Goal: Transaction & Acquisition: Purchase product/service

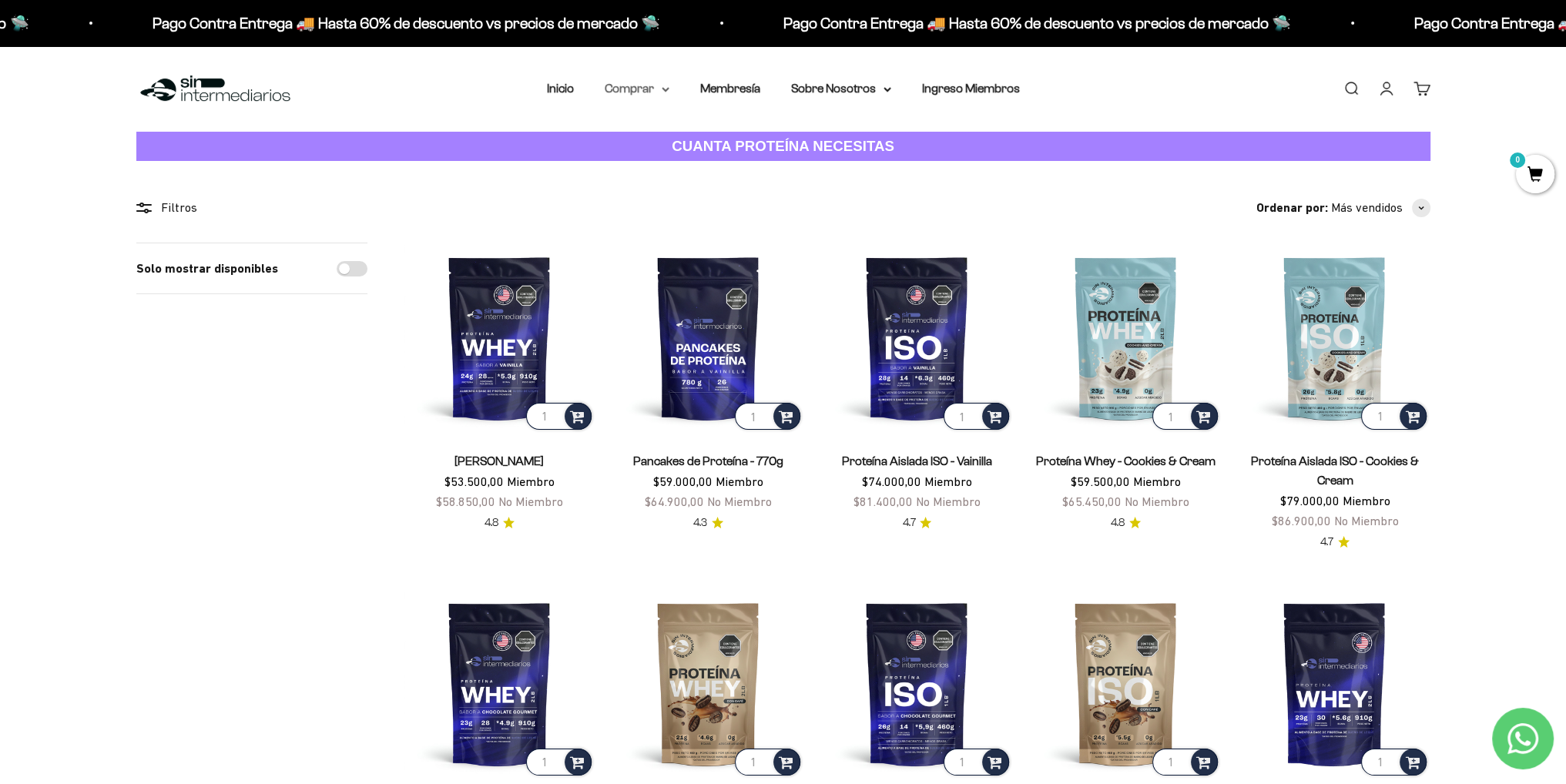
click at [656, 93] on summary "Comprar" at bounding box center [637, 88] width 65 height 20
click at [714, 135] on summary "Proteínas" at bounding box center [677, 138] width 127 height 20
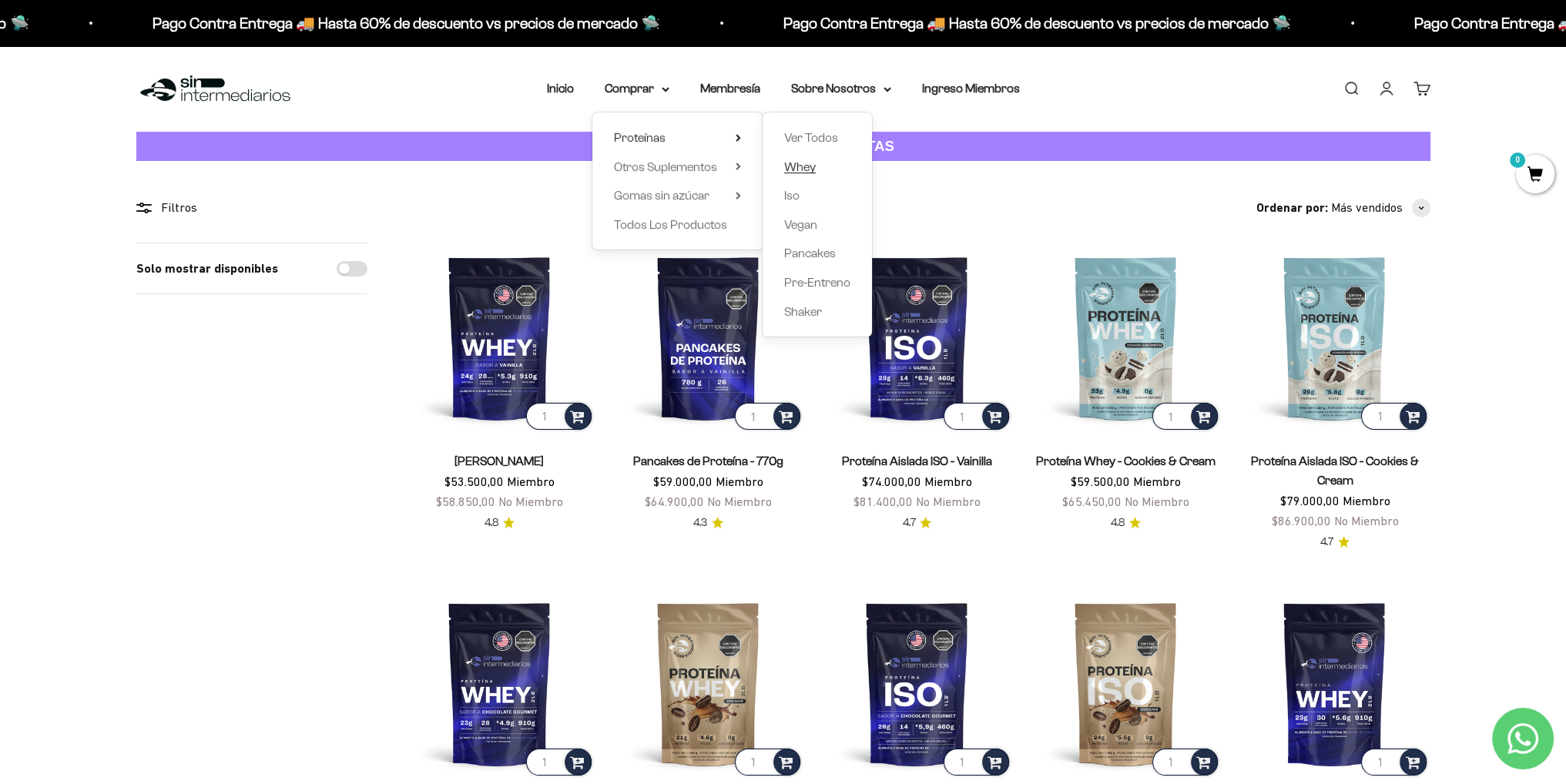
click at [805, 170] on span "Whey" at bounding box center [800, 167] width 32 height 13
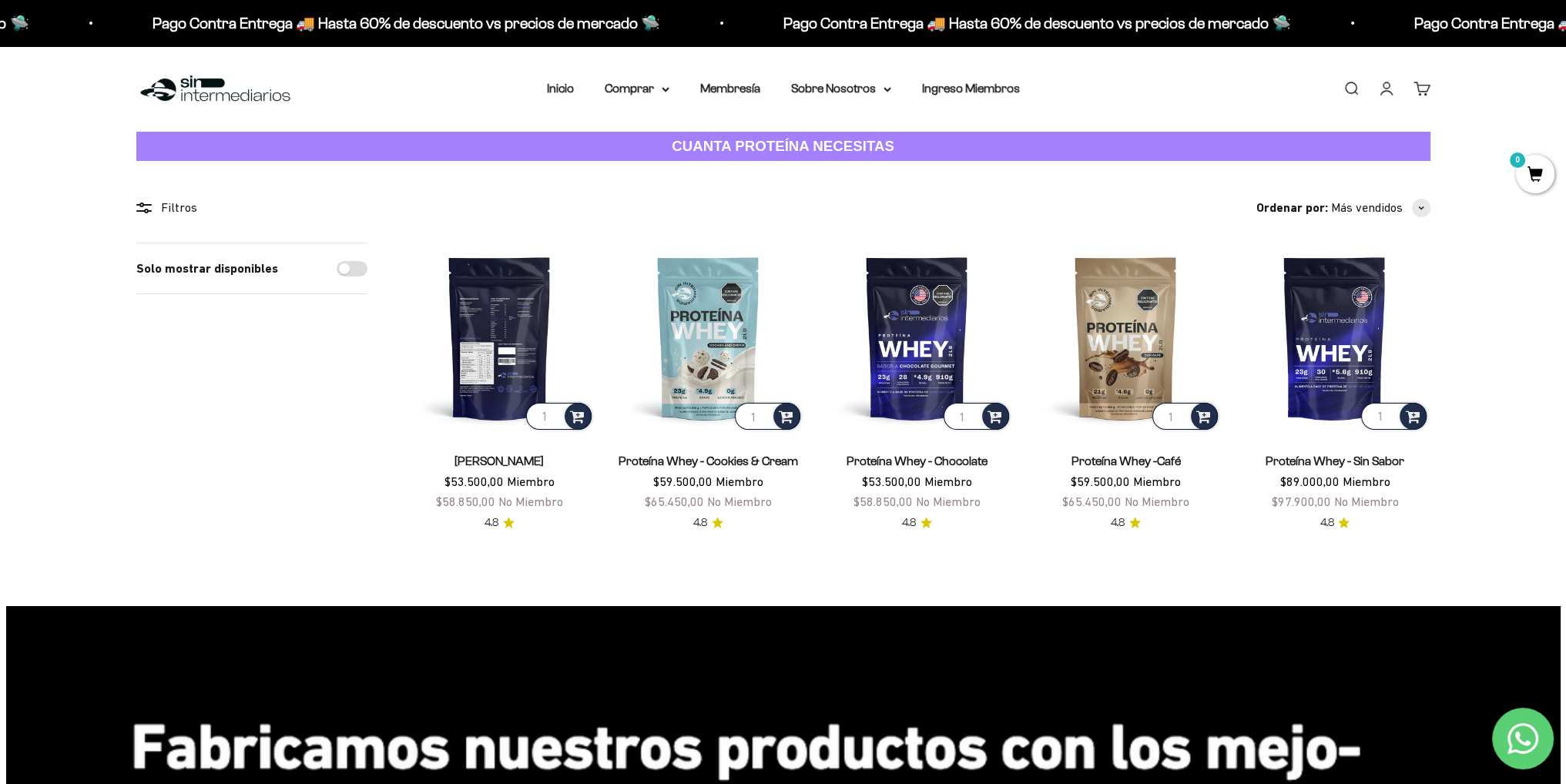
click at [480, 356] on img at bounding box center [500, 338] width 190 height 190
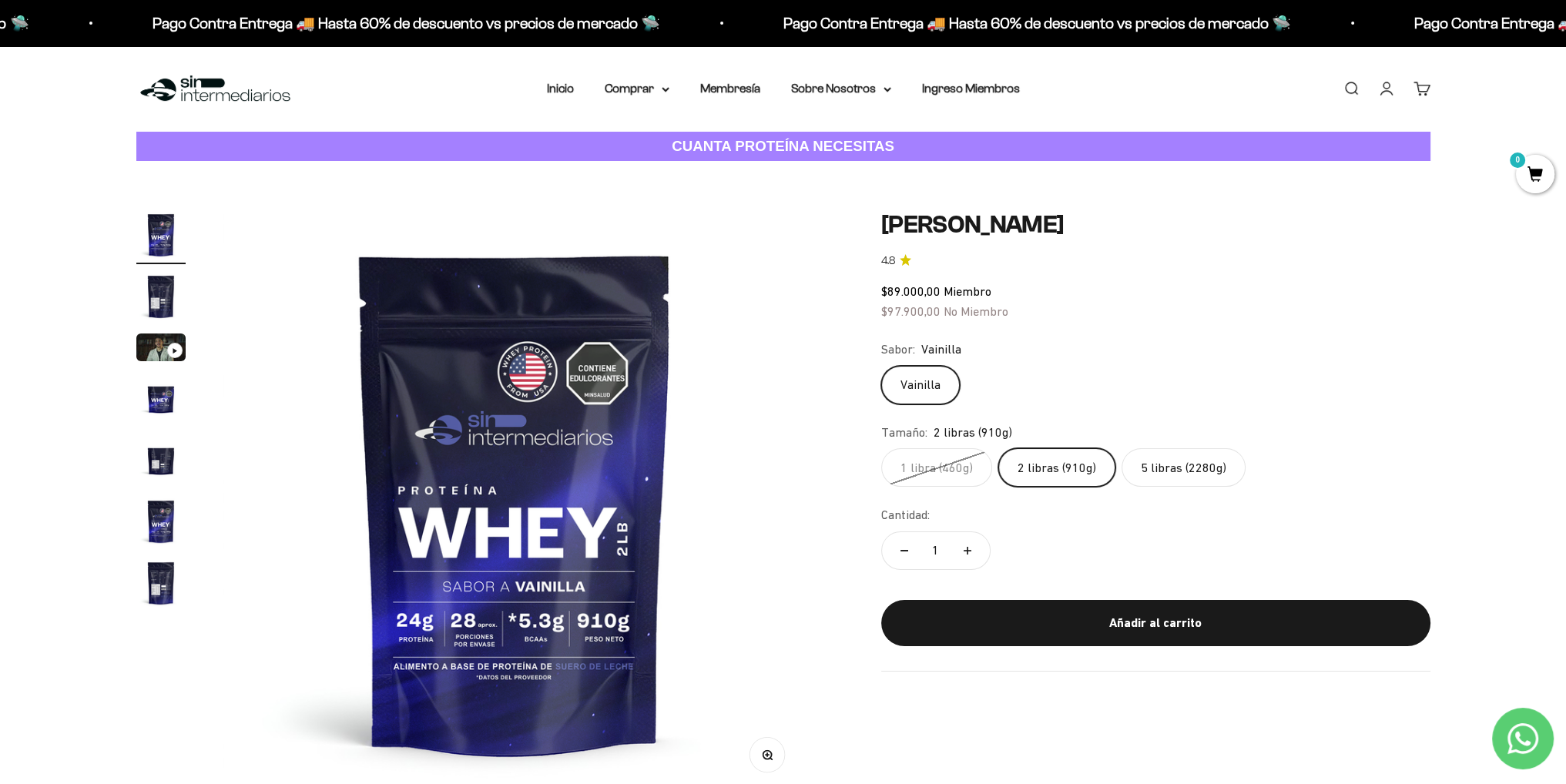
click at [166, 232] on img "Ir al artículo 1" at bounding box center [161, 235] width 49 height 49
click at [159, 278] on img "Ir al artículo 2" at bounding box center [161, 297] width 49 height 49
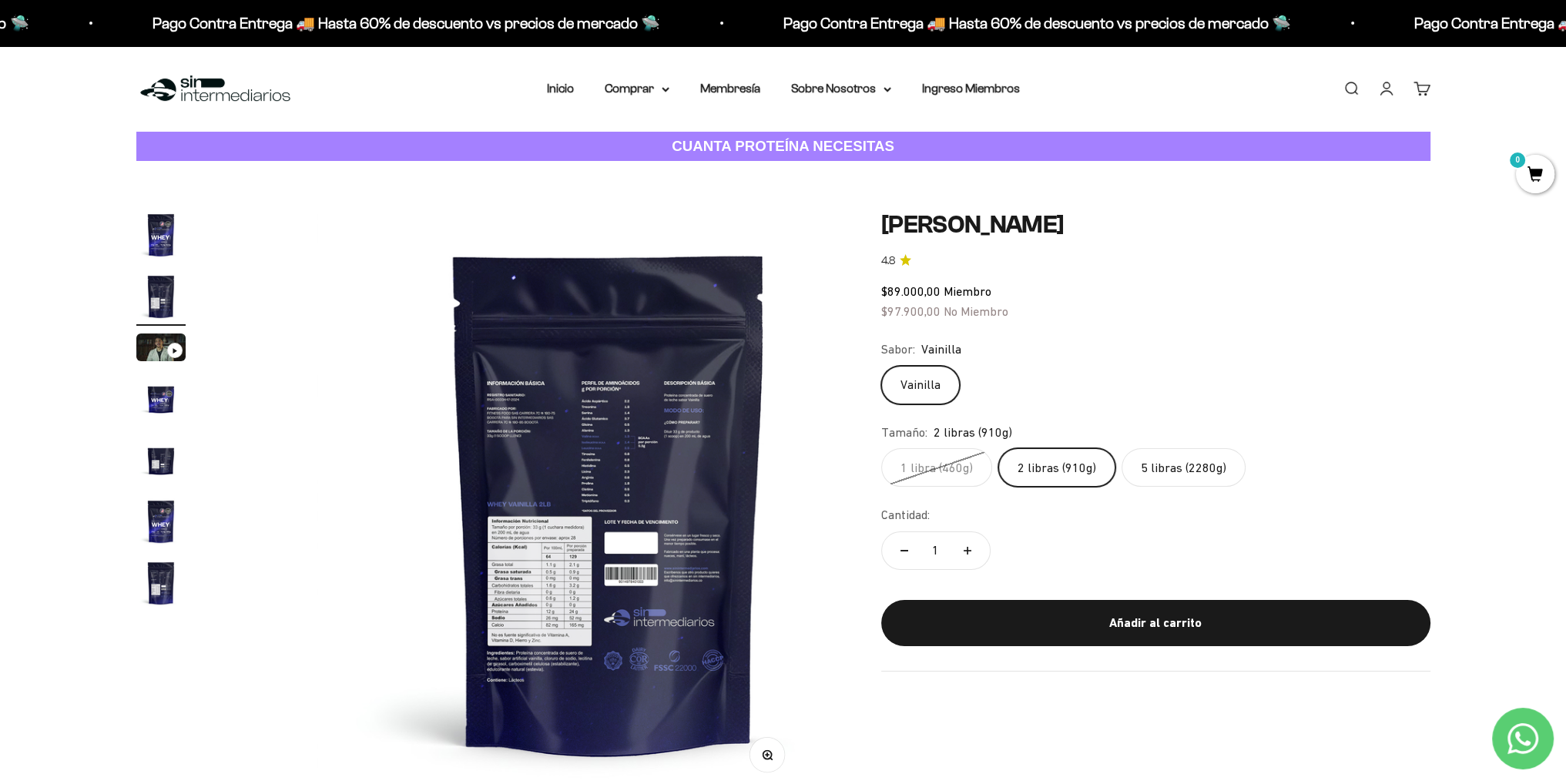
scroll to position [0, 603]
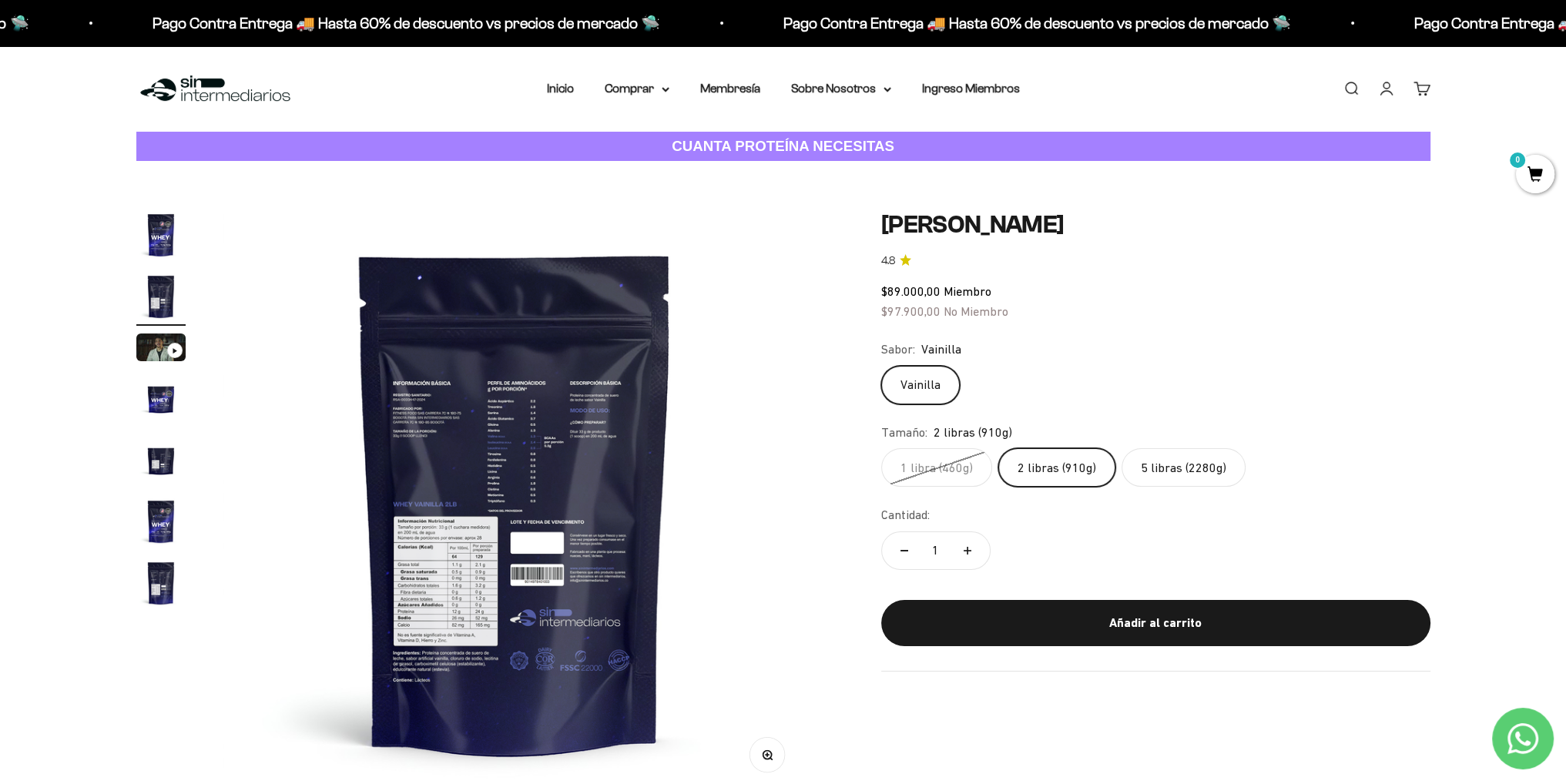
click at [152, 395] on img "Ir al artículo 4" at bounding box center [161, 398] width 49 height 49
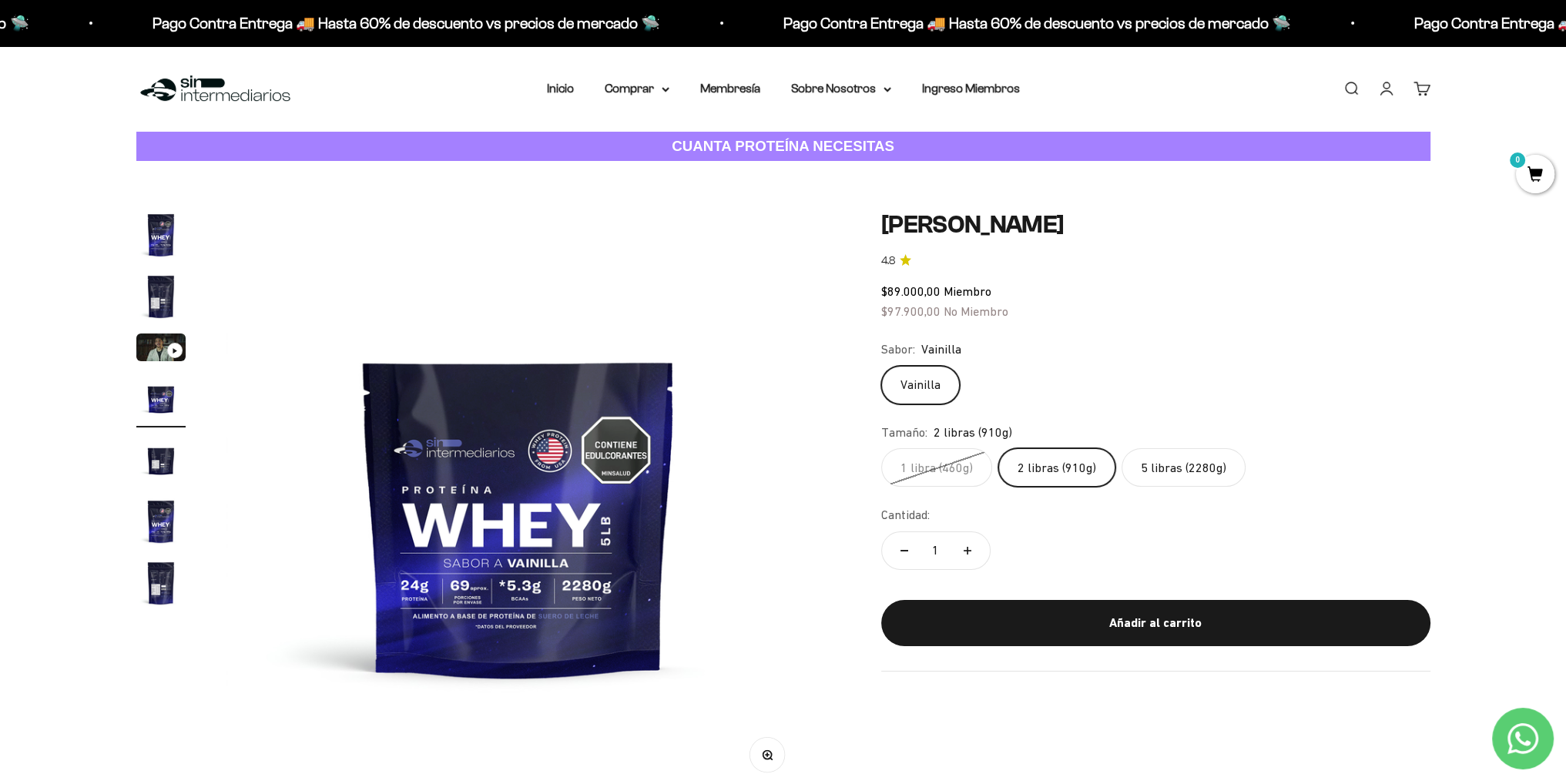
scroll to position [0, 1809]
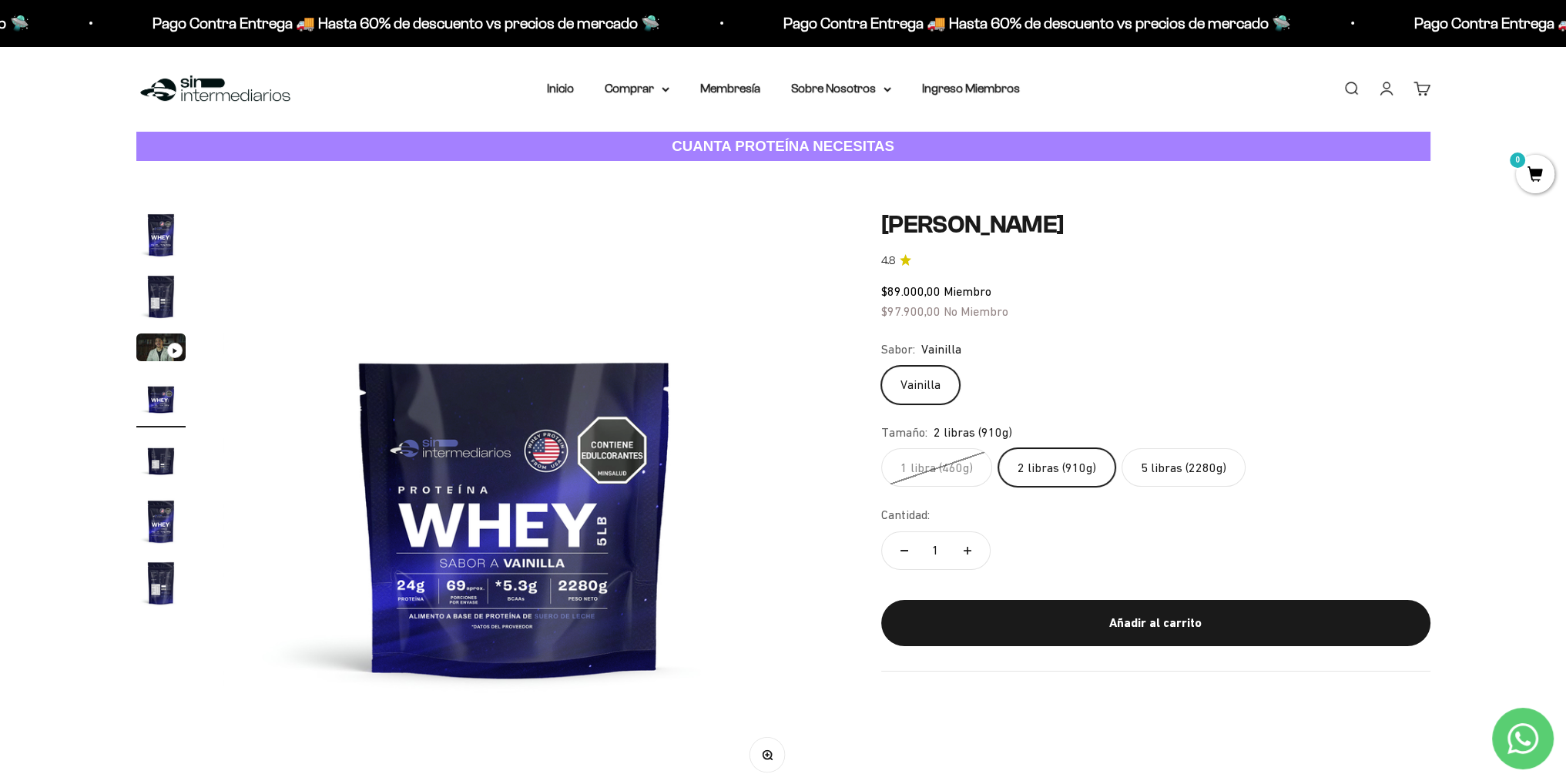
click at [1172, 474] on label "5 libras (2280g)" at bounding box center [1183, 467] width 124 height 39
click at [881, 448] on input "5 libras (2280g)" at bounding box center [881, 447] width 1 height 1
click at [1171, 322] on safe-sticky "Proteína Whey - Vainilla 4.8 $216.000,00 Miembro $237.600,00 No Miembro Calidad…" at bounding box center [1155, 441] width 549 height 460
click at [974, 289] on span "Miembro" at bounding box center [974, 291] width 48 height 14
click at [1054, 474] on label "2 libras (910g)" at bounding box center [1056, 467] width 117 height 39
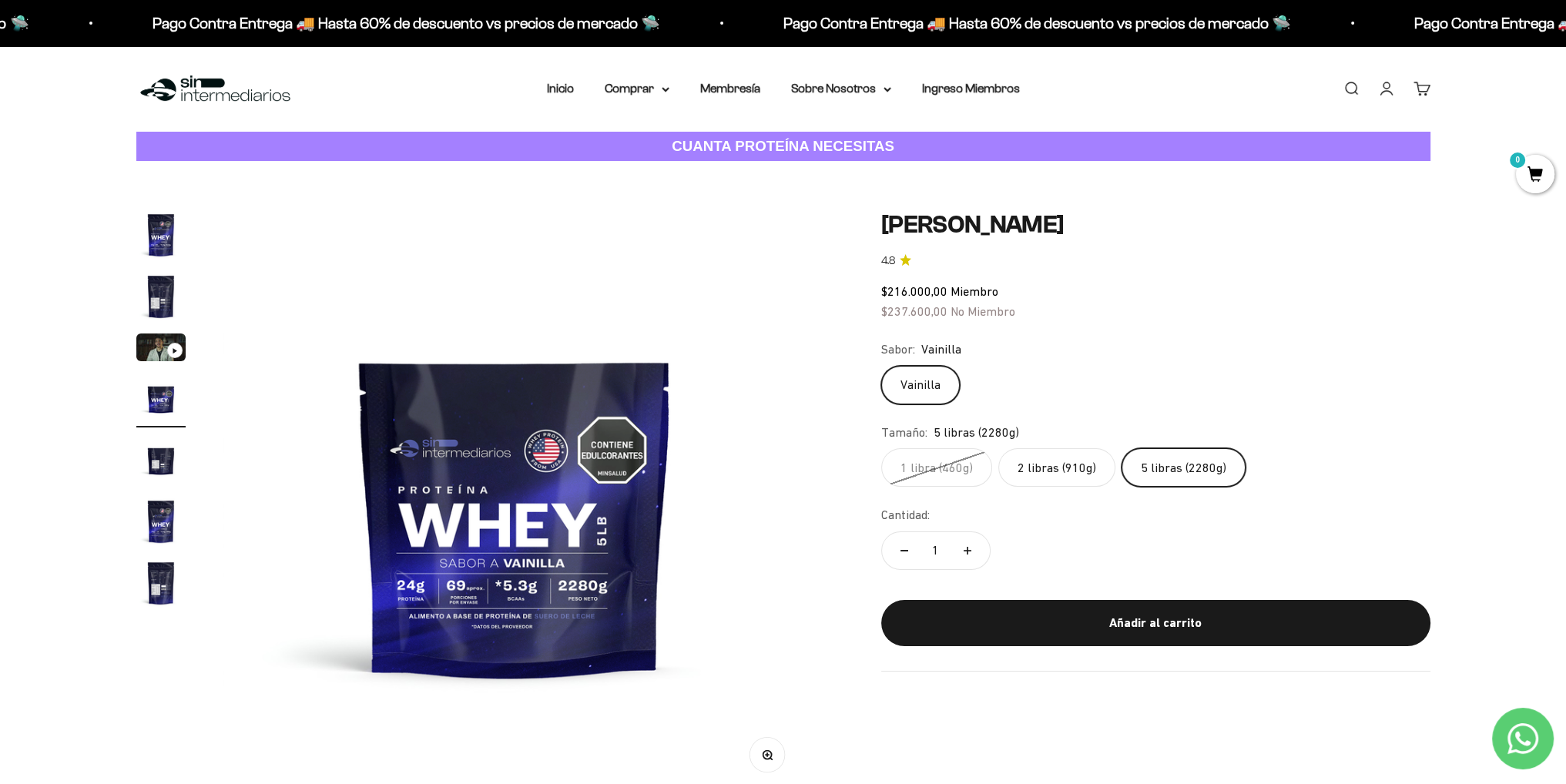
click at [881, 448] on input "2 libras (910g)" at bounding box center [881, 447] width 1 height 1
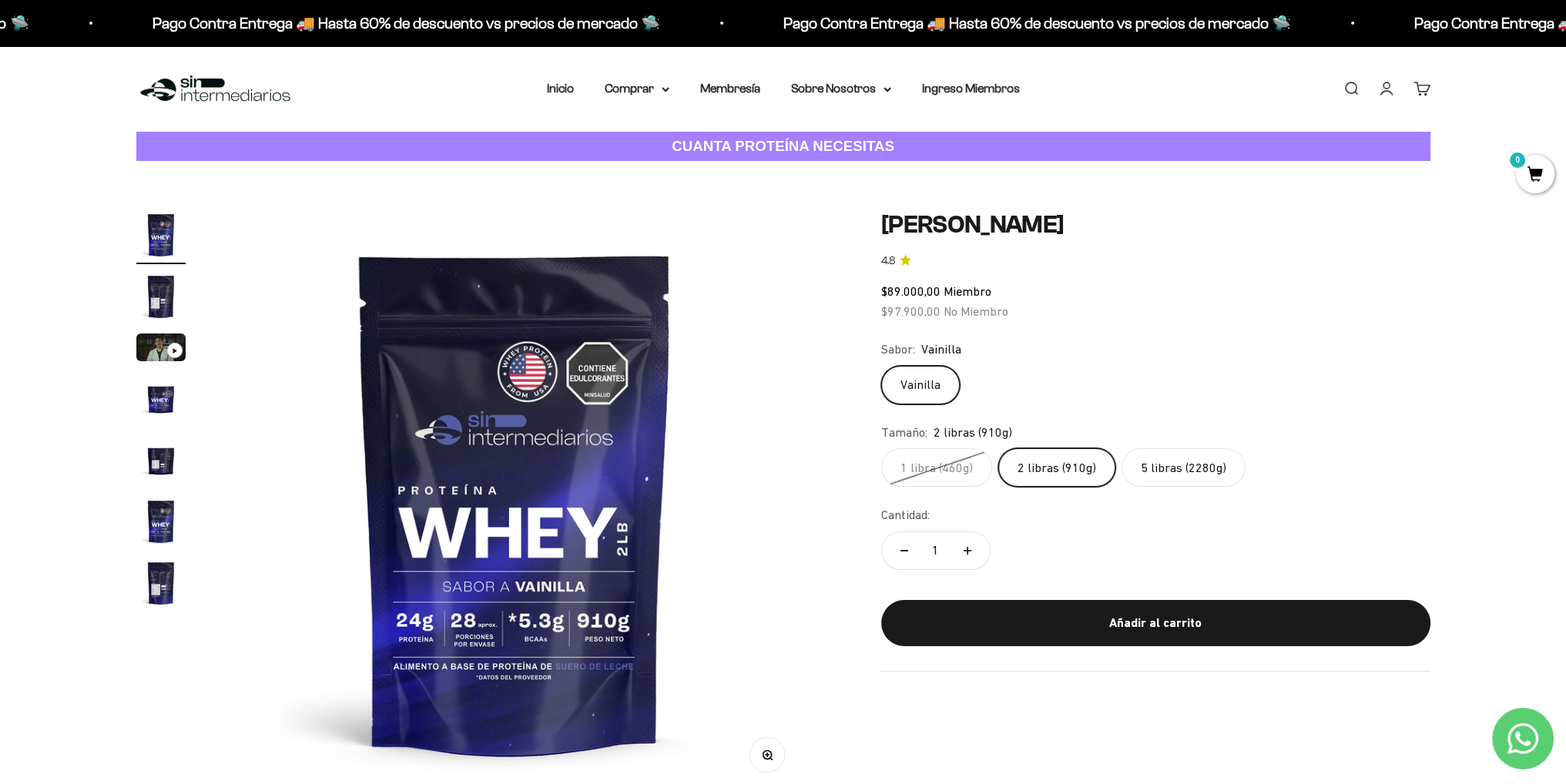
click at [1173, 472] on label "5 libras (2280g)" at bounding box center [1183, 467] width 124 height 39
click at [881, 448] on input "5 libras (2280g)" at bounding box center [881, 447] width 1 height 1
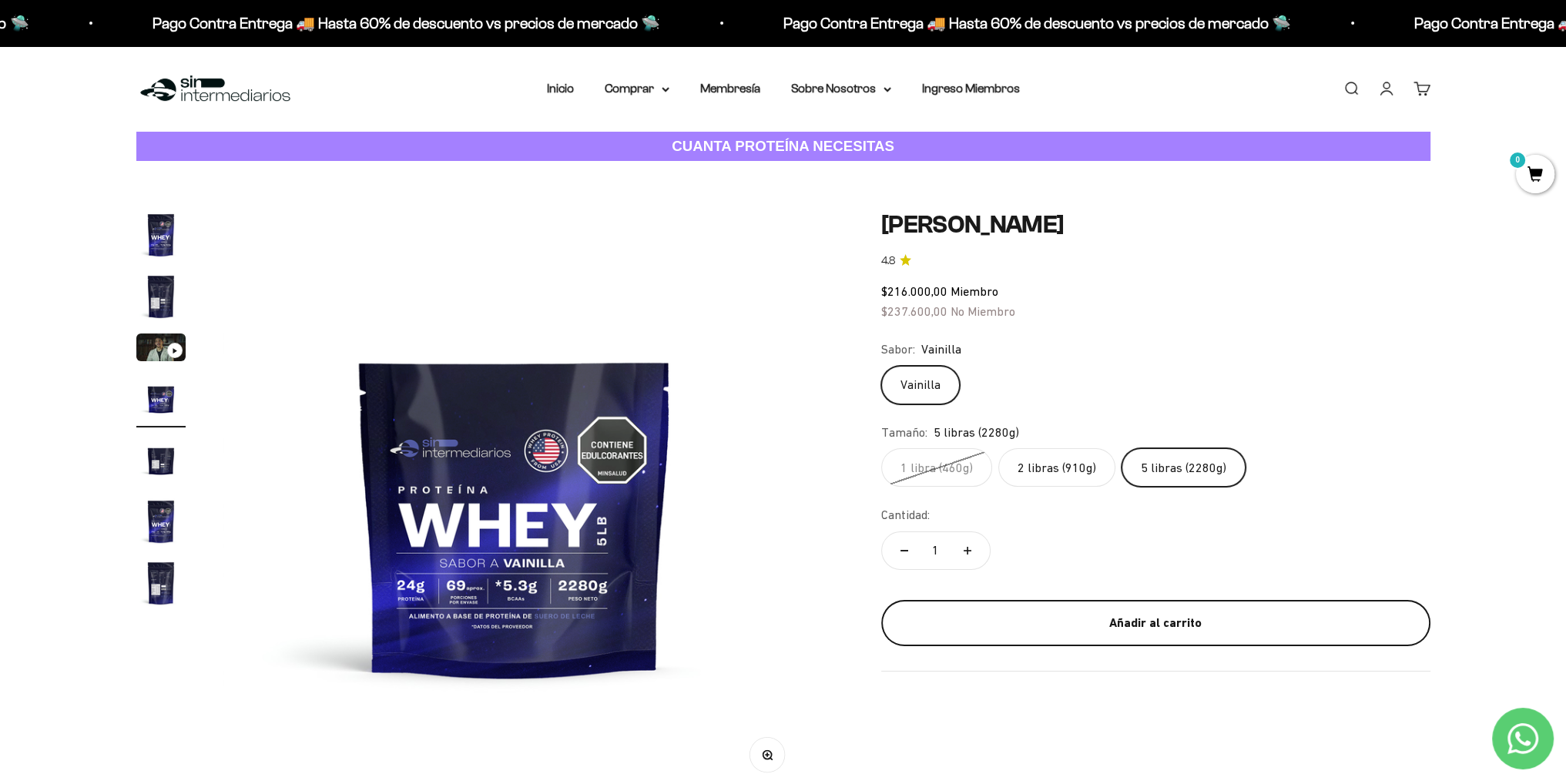
click at [1125, 623] on div "Añadir al carrito" at bounding box center [1155, 623] width 488 height 20
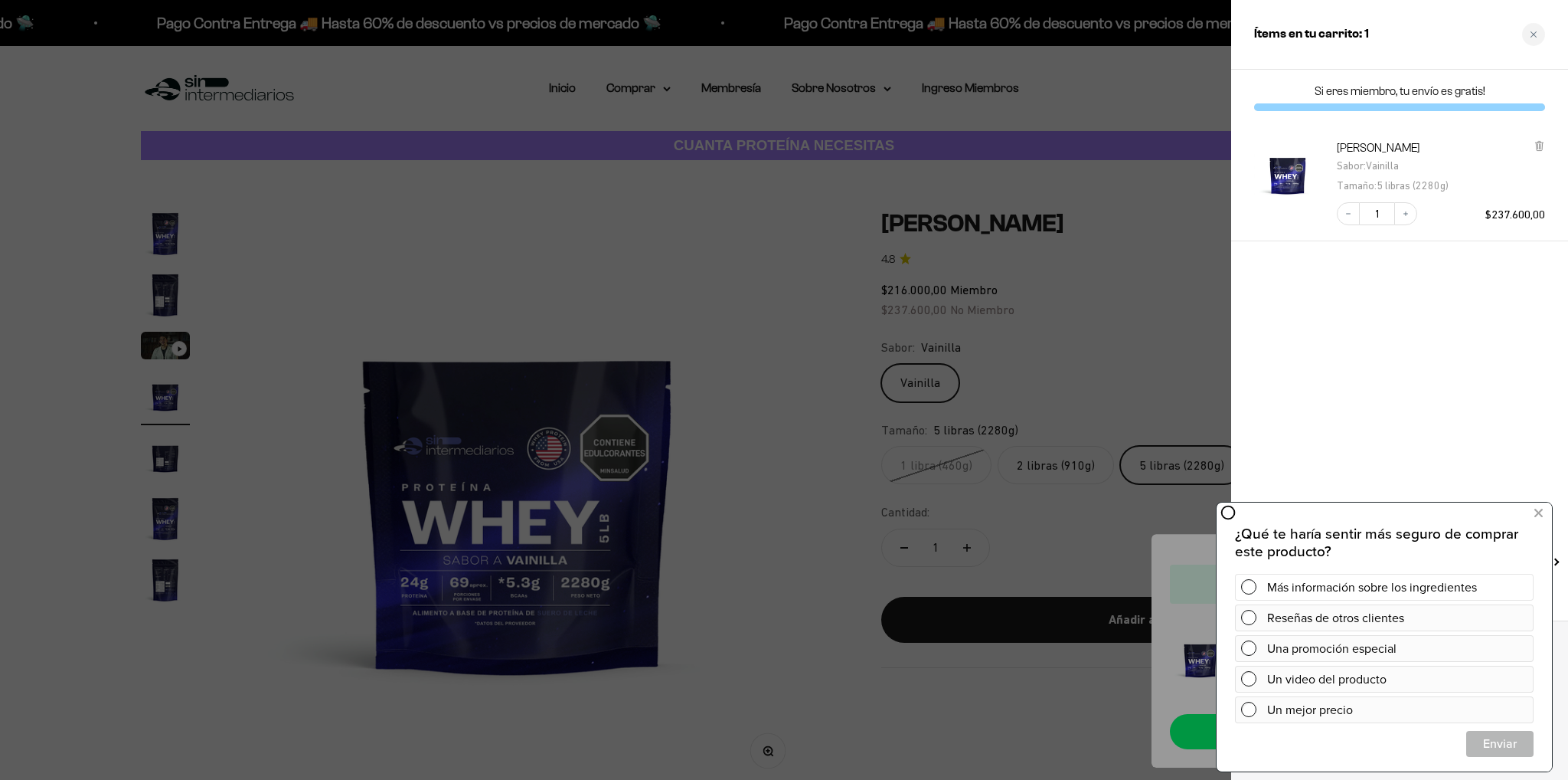
click at [1302, 587] on div "Más información sobre los ingredientes" at bounding box center [1398, 587] width 261 height 27
click at [1374, 615] on span "Reseñas de otros clientes" at bounding box center [1342, 618] width 137 height 18
click at [1258, 623] on icon at bounding box center [1254, 617] width 12 height 12
click at [1256, 619] on icon at bounding box center [1254, 617] width 12 height 12
click at [1487, 736] on span "Cerrar" at bounding box center [1500, 743] width 66 height 27
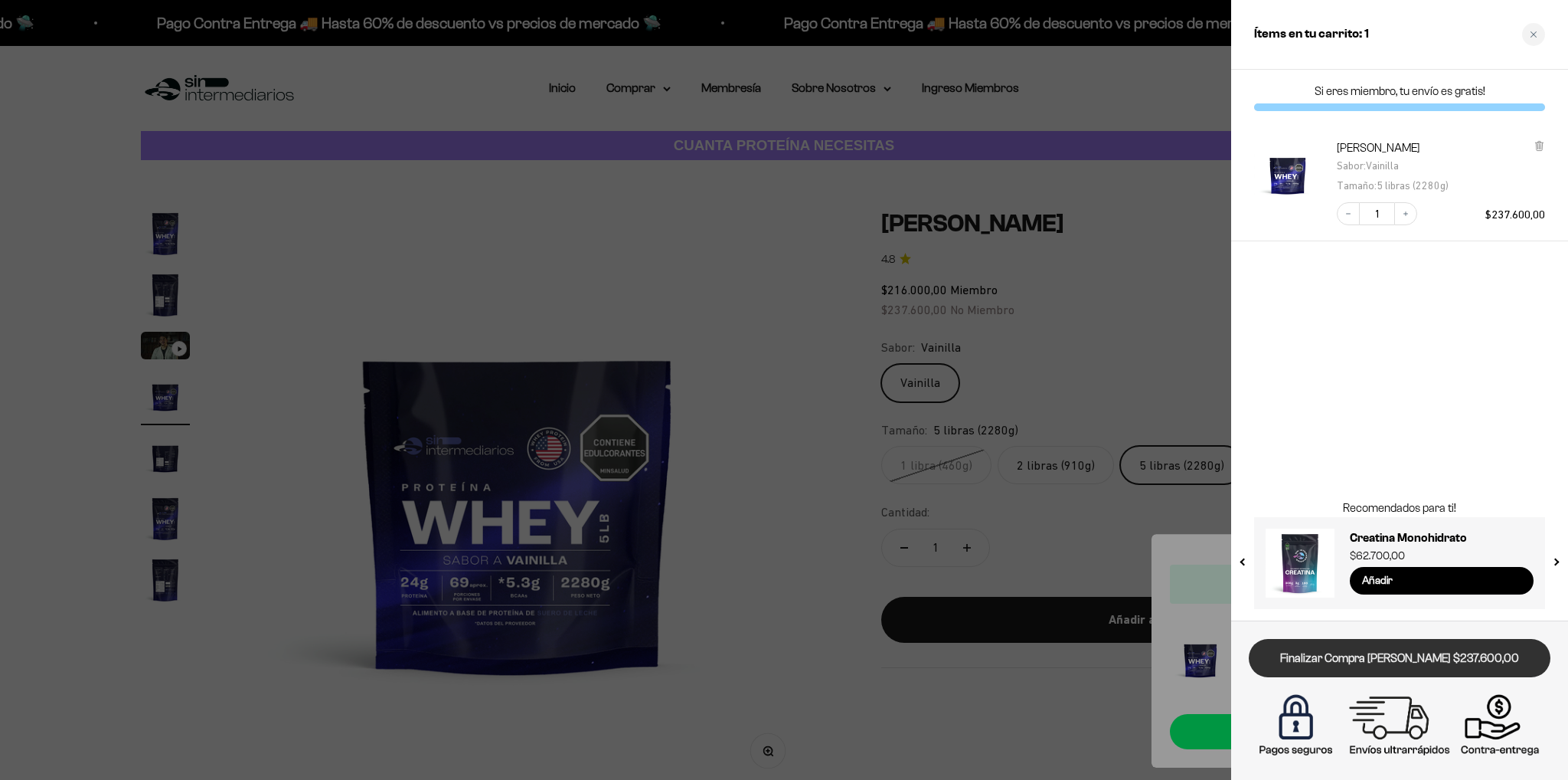
click at [1364, 657] on link "Finalizar Compra [PERSON_NAME] $237.600,00" at bounding box center [1399, 659] width 301 height 39
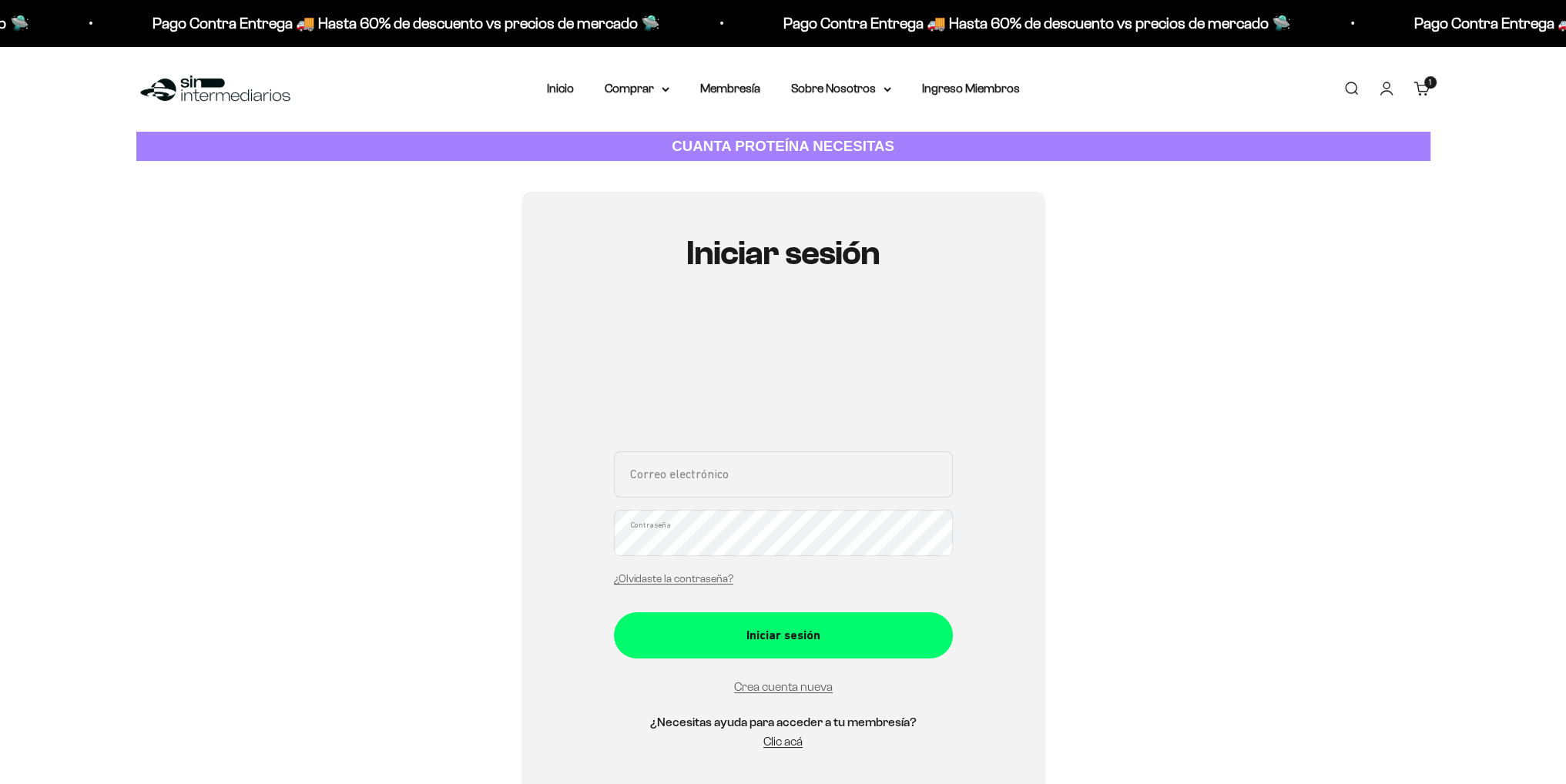
click at [1148, 243] on div "Iniciar sesión Correo electrónico Contraseña ¿Olvidaste la contraseña? Iniciar …" at bounding box center [783, 501] width 1294 height 619
click at [329, 508] on div "Iniciar sesión Correo electrónico Contraseña ¿Olvidaste la contraseña? Iniciar …" at bounding box center [783, 501] width 1294 height 619
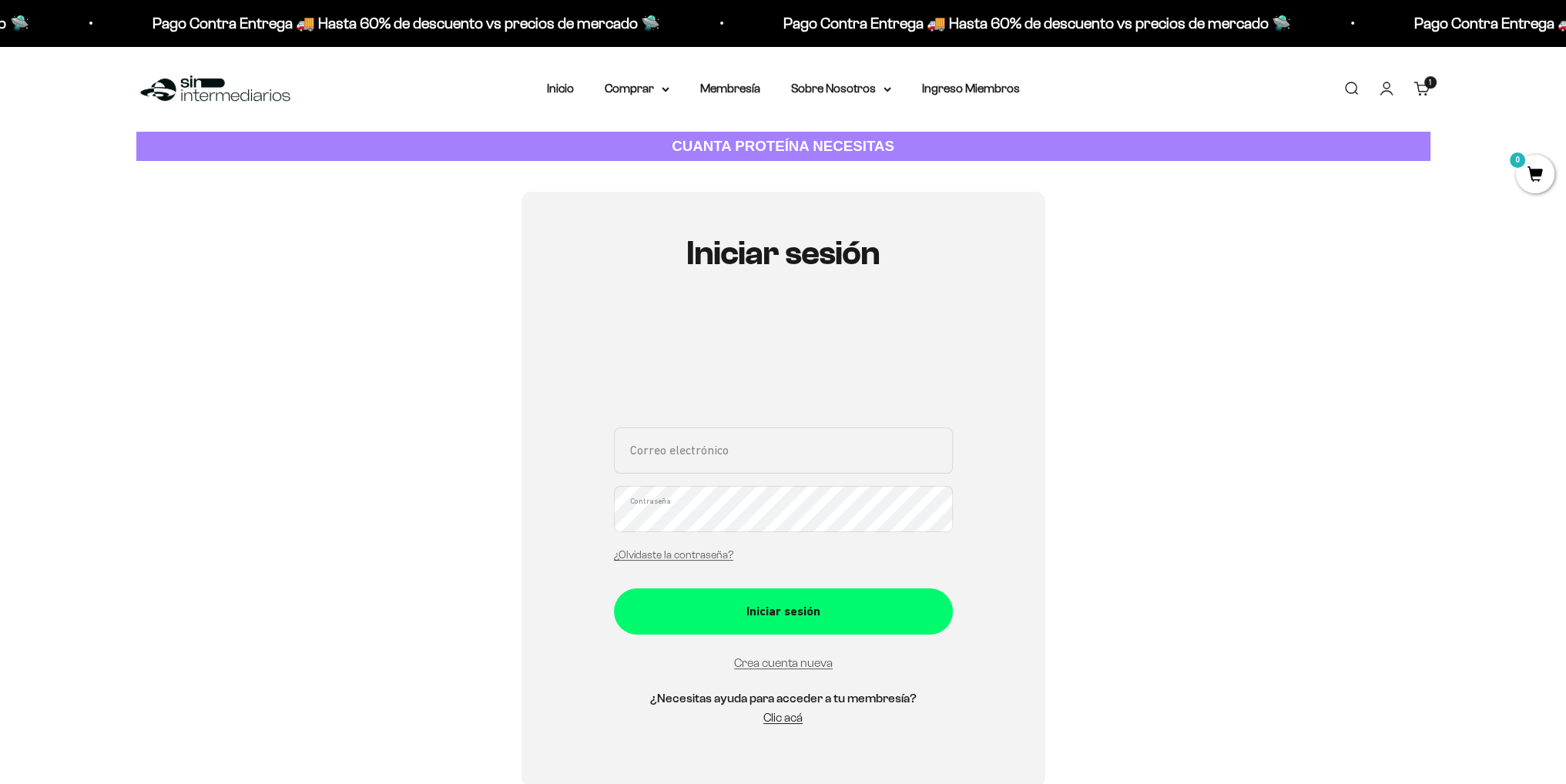
click at [1166, 392] on div "Iniciar sesión Correo electrónico Contraseña ¿Olvidaste la contraseña? Iniciar …" at bounding box center [783, 489] width 1294 height 595
